Goal: Feedback & Contribution: Leave review/rating

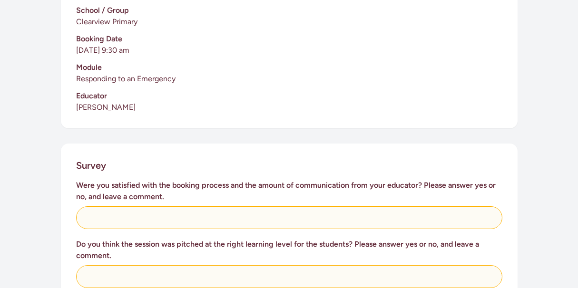
scroll to position [300, 0]
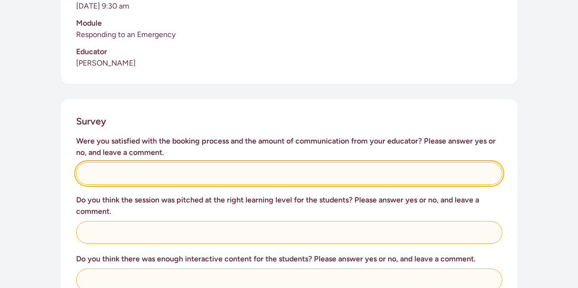
click at [152, 166] on input "text" at bounding box center [289, 173] width 427 height 23
type input "Yes - amazing presentation"
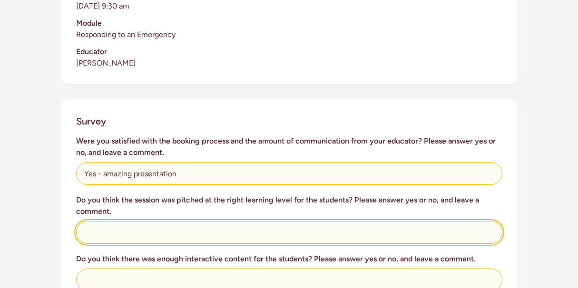
click at [159, 227] on input "text" at bounding box center [289, 232] width 427 height 23
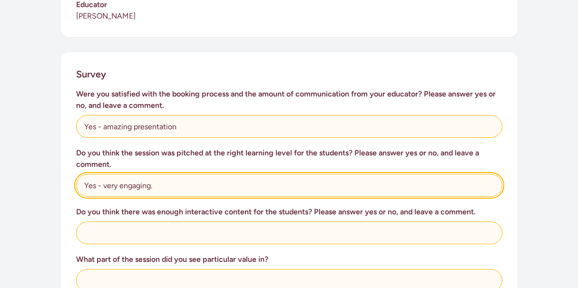
scroll to position [366, 0]
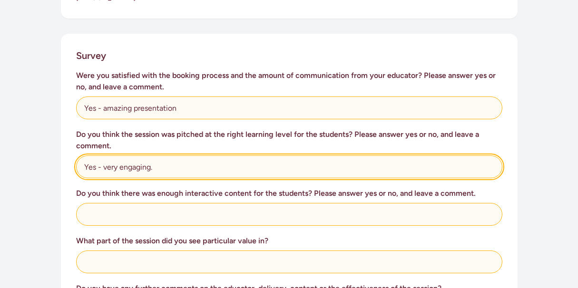
type input "Yes - very engaging."
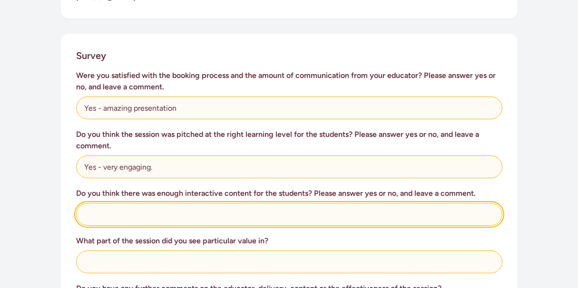
click at [169, 205] on input "text" at bounding box center [289, 214] width 427 height 23
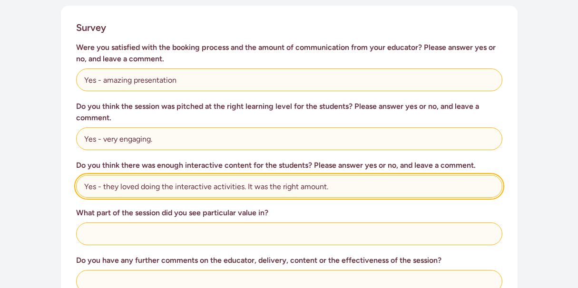
scroll to position [435, 0]
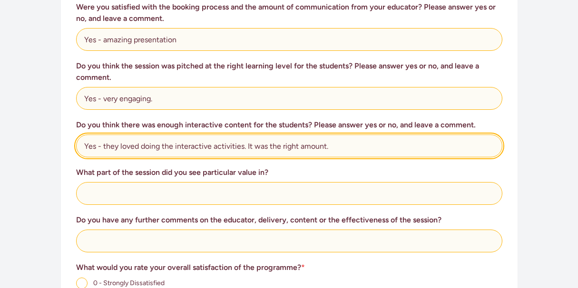
type input "Yes - they loved doing the interactive activities. It was the right amount."
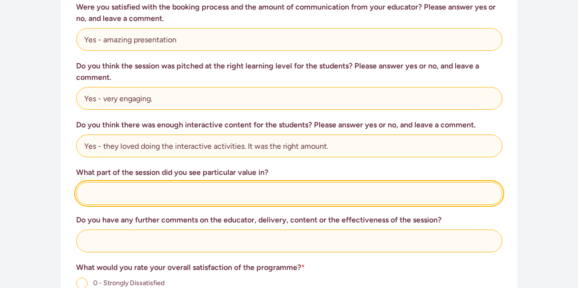
click at [118, 186] on input "text" at bounding box center [289, 193] width 427 height 23
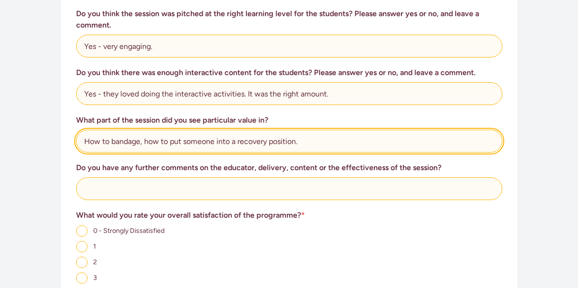
scroll to position [506, 0]
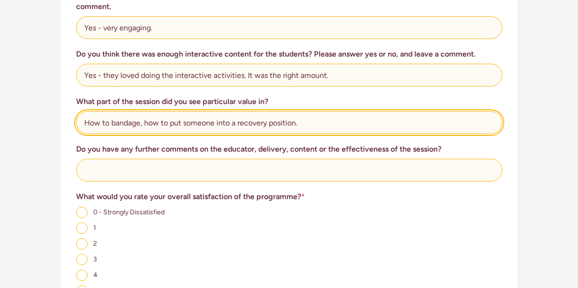
type input "How to bandage, how to put someone into a recovery position."
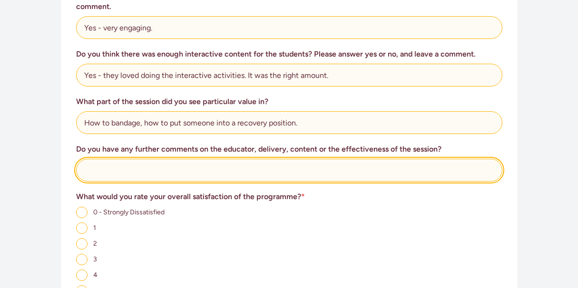
click at [109, 169] on input "text" at bounding box center [289, 170] width 427 height 23
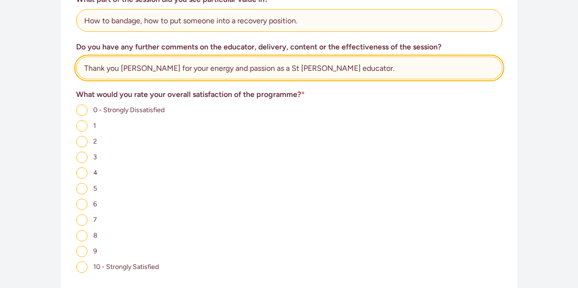
scroll to position [649, 0]
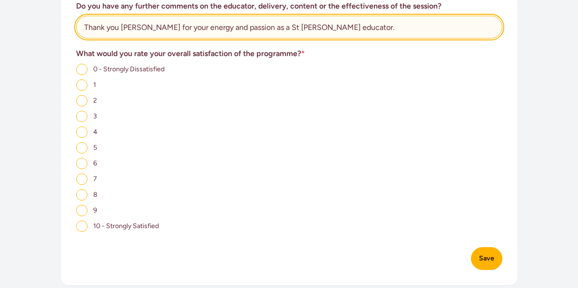
type input "Thank you [PERSON_NAME] for your energy and passion as a St [PERSON_NAME] educa…"
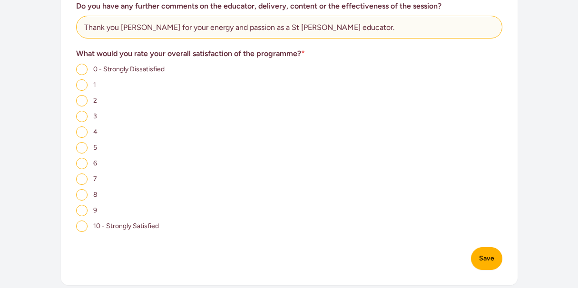
click at [84, 221] on input "10 - Strongly Satisfied" at bounding box center [81, 226] width 11 height 11
radio input "true"
click at [497, 249] on button "Save" at bounding box center [486, 259] width 31 height 23
